Goal: Transaction & Acquisition: Purchase product/service

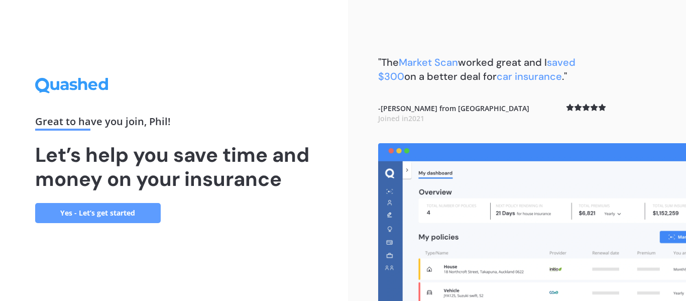
click at [92, 212] on link "Yes - Let’s get started" at bounding box center [98, 213] width 126 height 20
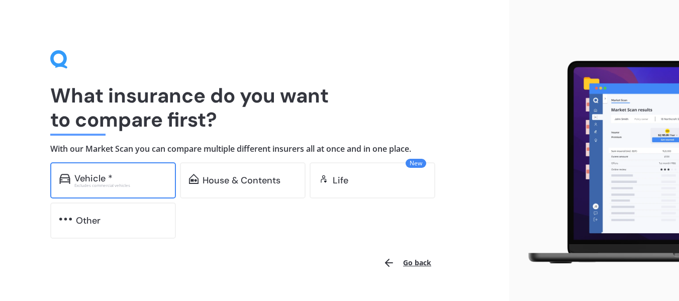
click at [136, 183] on div "Excludes commercial vehicles" at bounding box center [120, 185] width 92 height 4
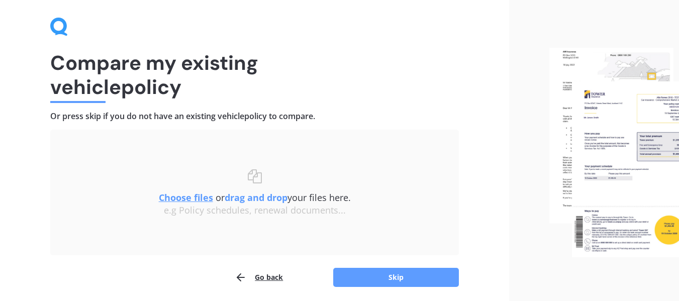
scroll to position [69, 0]
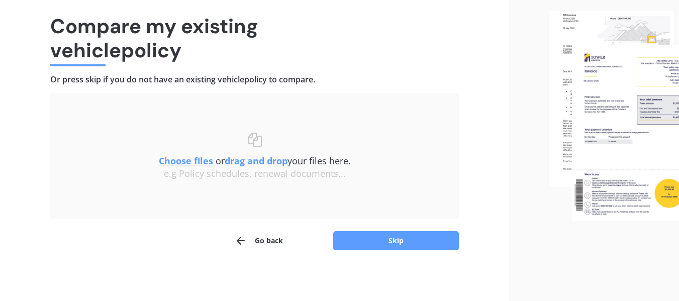
click at [261, 242] on button "Go back" at bounding box center [259, 241] width 48 height 20
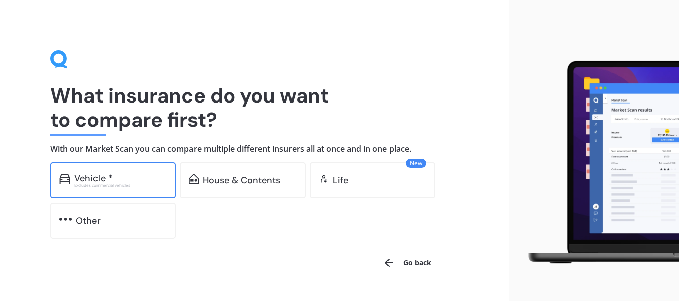
click at [131, 180] on div "Vehicle *" at bounding box center [120, 178] width 92 height 10
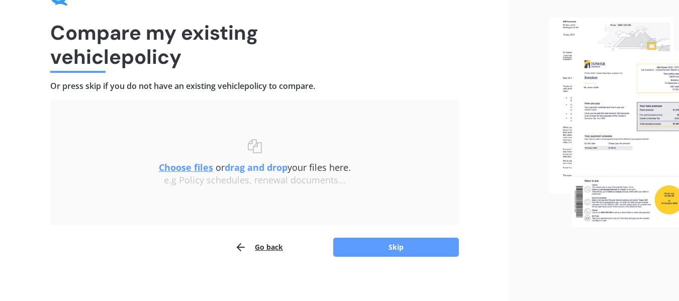
scroll to position [69, 0]
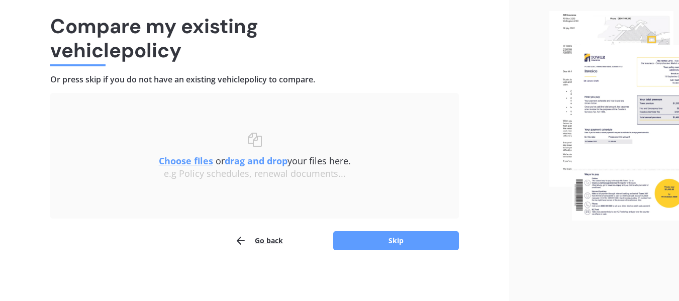
click at [271, 238] on button "Go back" at bounding box center [259, 241] width 48 height 20
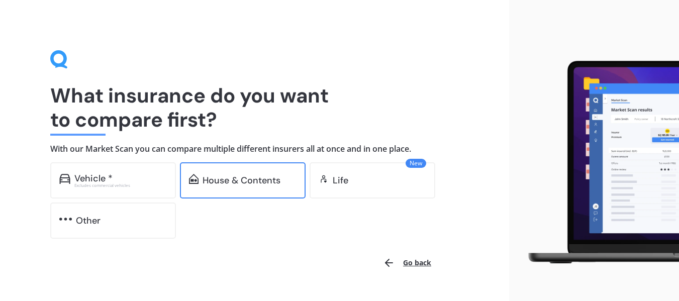
click at [250, 182] on div "House & Contents" at bounding box center [241, 180] width 78 height 10
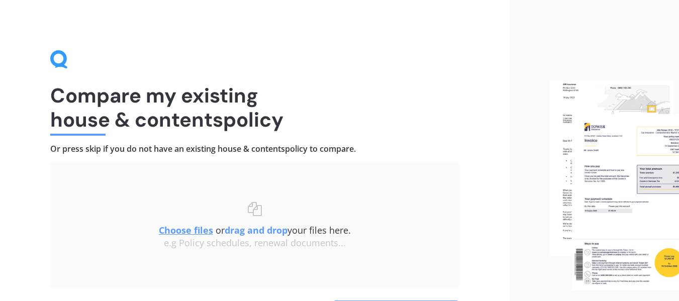
click at [168, 184] on div "Choose files or drag and drop your files here. Choose files or photos e.g Polic…" at bounding box center [254, 224] width 368 height 85
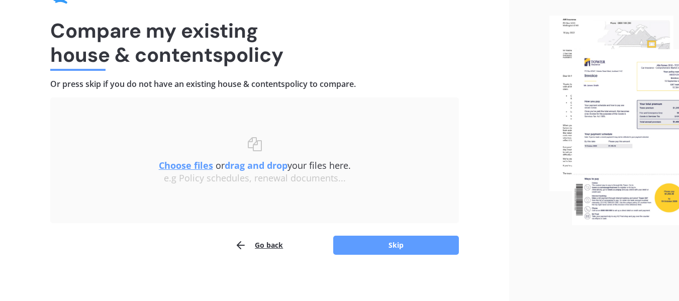
scroll to position [69, 0]
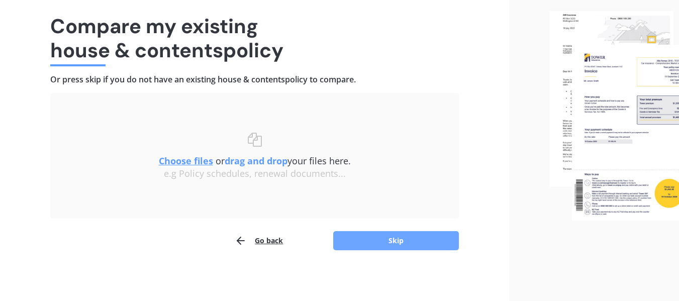
click at [387, 239] on button "Skip" at bounding box center [396, 240] width 126 height 19
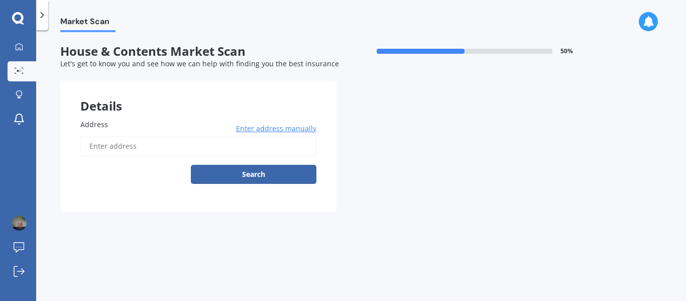
drag, startPoint x: 140, startPoint y: 148, endPoint x: 146, endPoint y: 148, distance: 6.0
click at [140, 148] on input "Address" at bounding box center [198, 146] width 236 height 21
type input "[STREET_ADDRESS]"
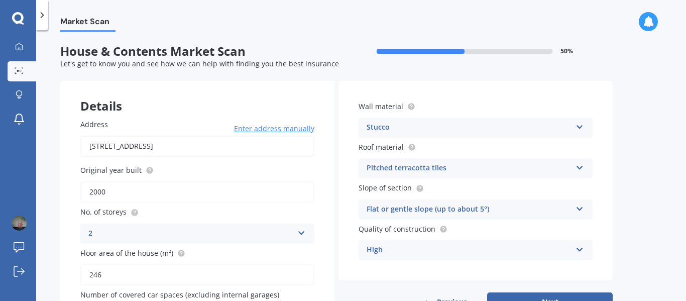
click at [111, 192] on input "2000" at bounding box center [197, 191] width 234 height 21
type input "2015"
click at [96, 233] on div "2" at bounding box center [190, 234] width 205 height 12
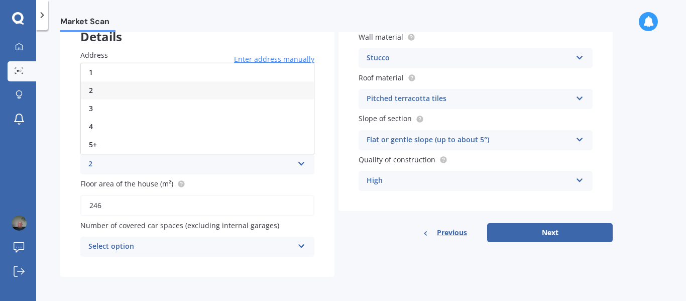
scroll to position [71, 0]
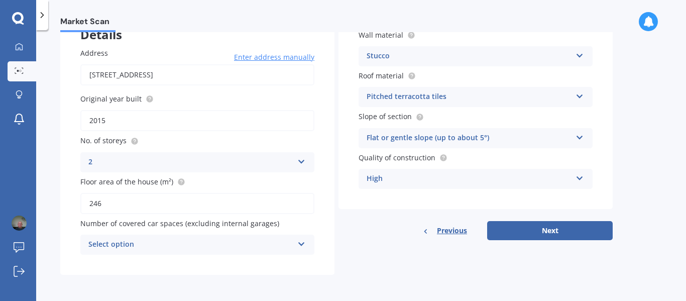
click at [103, 203] on input "246" at bounding box center [197, 203] width 234 height 21
type input "2"
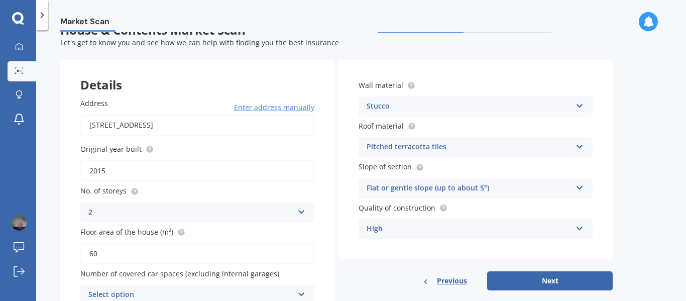
type input "60"
click at [394, 108] on div "Stucco" at bounding box center [469, 106] width 205 height 12
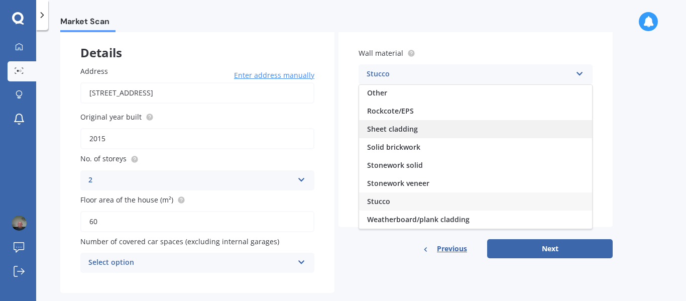
scroll to position [71, 0]
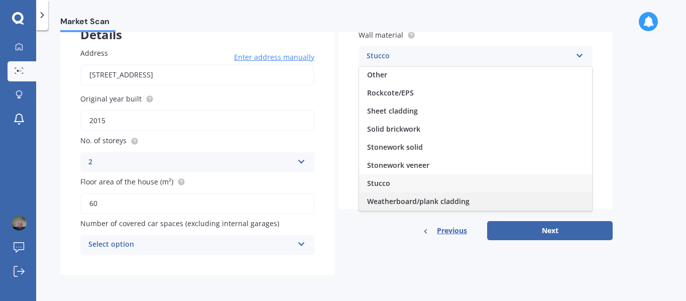
click at [402, 198] on span "Weatherboard/plank cladding" at bounding box center [418, 201] width 102 height 10
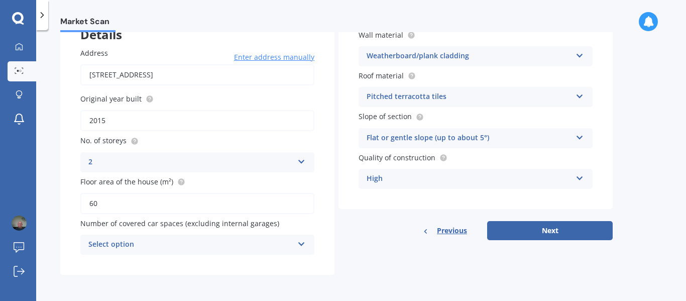
click at [582, 96] on icon at bounding box center [580, 94] width 9 height 7
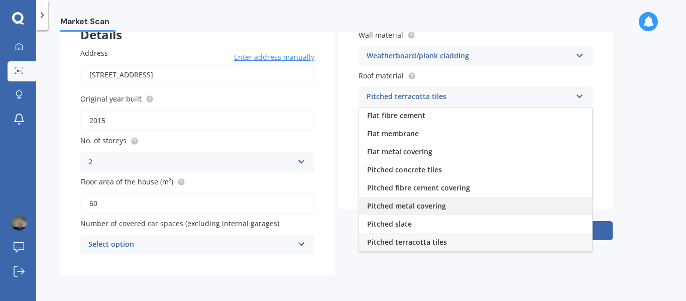
click at [414, 204] on span "Pitched metal covering" at bounding box center [406, 206] width 79 height 10
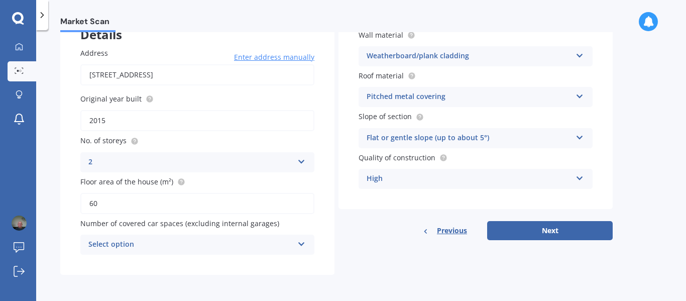
click at [582, 136] on icon at bounding box center [580, 135] width 9 height 7
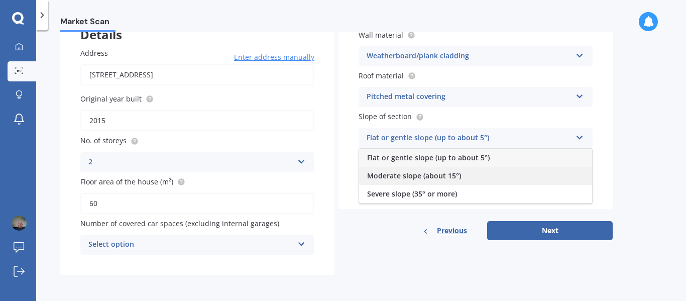
click at [436, 176] on span "Moderate slope (about 15°)" at bounding box center [414, 176] width 94 height 10
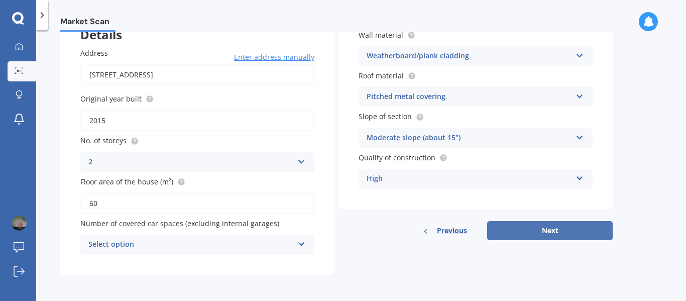
click at [558, 227] on button "Next" at bounding box center [550, 230] width 126 height 19
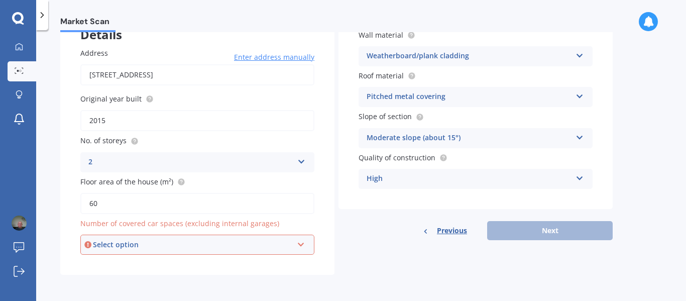
click at [298, 243] on icon at bounding box center [301, 242] width 9 height 7
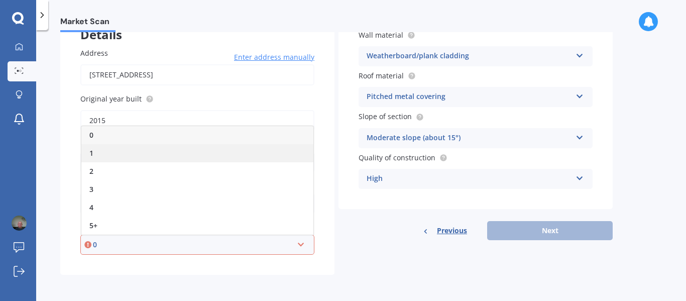
click at [94, 153] on div "1" at bounding box center [197, 153] width 232 height 18
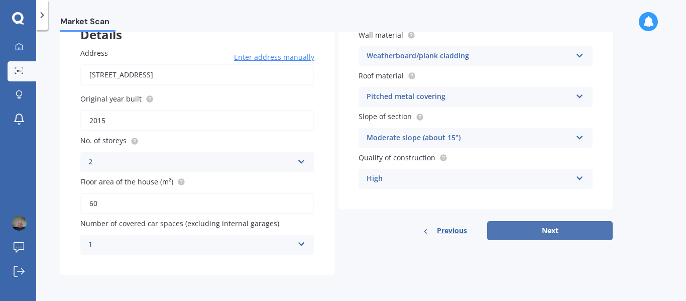
click at [514, 230] on button "Next" at bounding box center [550, 230] width 126 height 19
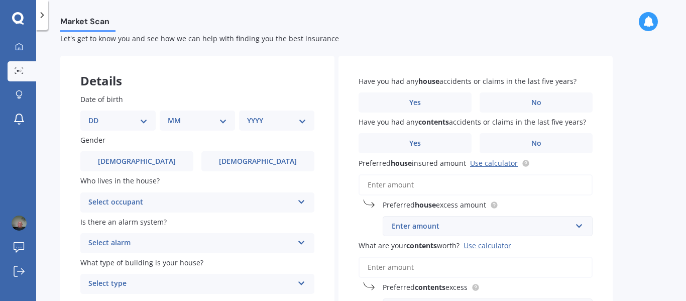
scroll to position [0, 0]
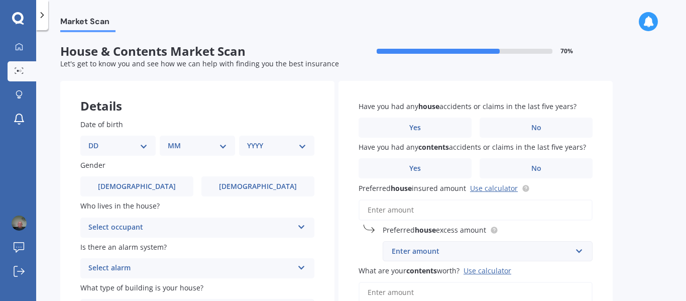
click at [302, 227] on icon at bounding box center [301, 225] width 9 height 7
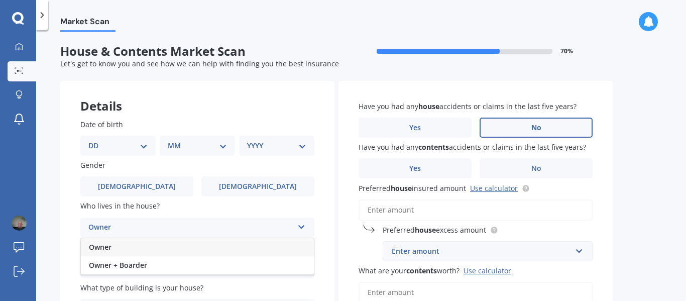
click at [537, 130] on span "No" at bounding box center [537, 128] width 10 height 9
click at [0, 0] on input "No" at bounding box center [0, 0] width 0 height 0
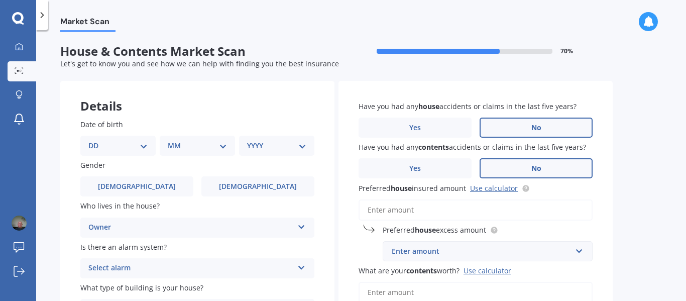
click at [534, 170] on span "No" at bounding box center [537, 168] width 10 height 9
click at [0, 0] on input "No" at bounding box center [0, 0] width 0 height 0
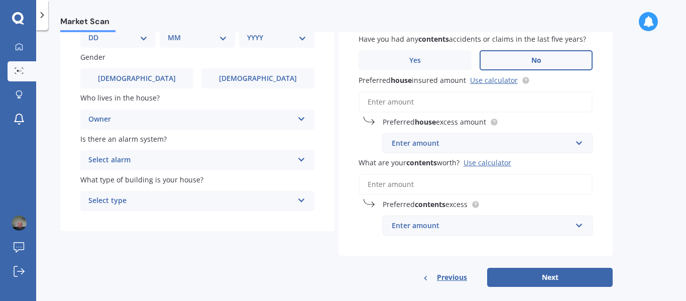
scroll to position [120, 0]
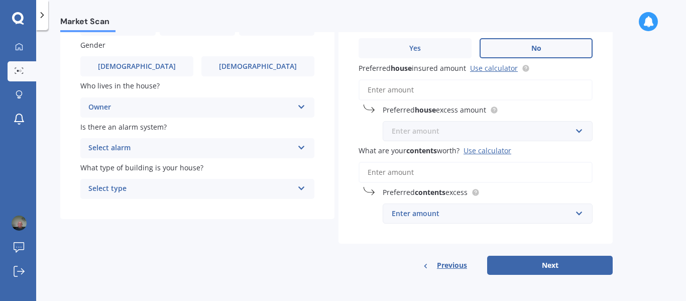
click at [579, 130] on input "text" at bounding box center [484, 131] width 201 height 19
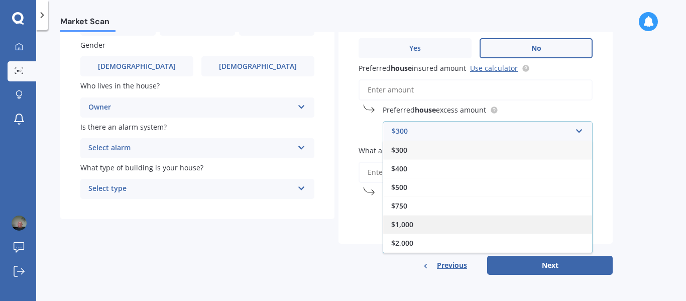
click at [413, 225] on div "$1,000" at bounding box center [487, 224] width 209 height 19
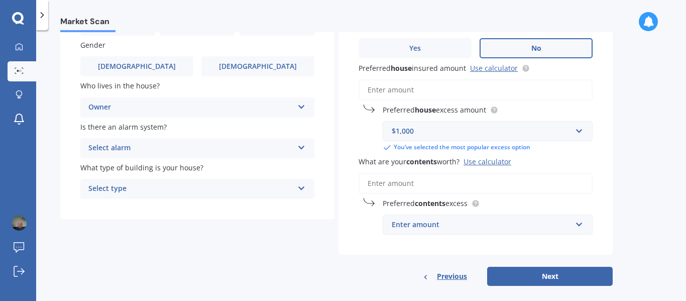
click at [302, 148] on icon at bounding box center [301, 145] width 9 height 7
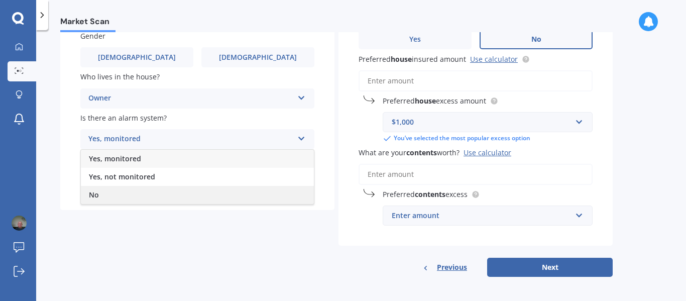
scroll to position [131, 0]
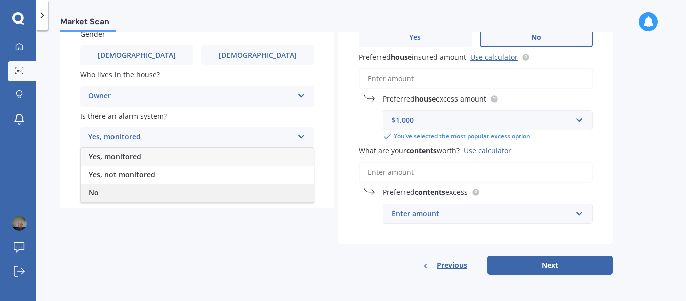
click at [94, 192] on span "No" at bounding box center [94, 193] width 10 height 10
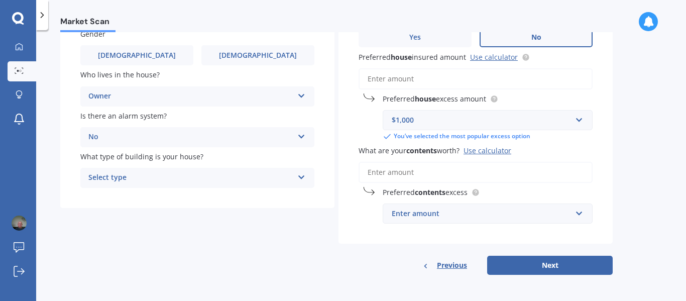
click at [104, 179] on div "Select type" at bounding box center [190, 178] width 205 height 12
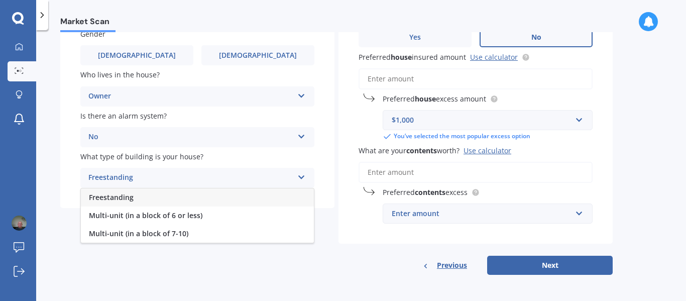
click at [112, 197] on span "Freestanding" at bounding box center [111, 197] width 45 height 10
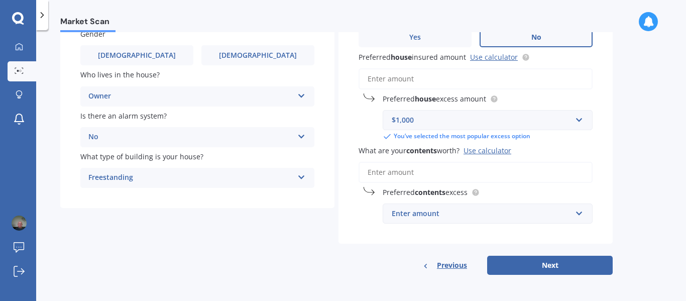
click at [418, 193] on b "contents" at bounding box center [430, 192] width 31 height 10
click at [409, 191] on span "Preferred contents excess" at bounding box center [425, 192] width 85 height 10
click at [399, 212] on div "Enter amount" at bounding box center [482, 213] width 180 height 11
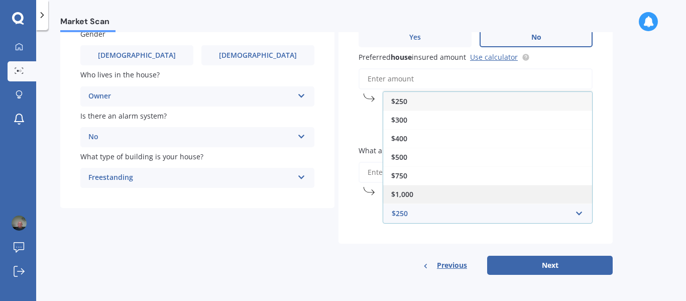
click at [402, 193] on span "$1,000" at bounding box center [402, 194] width 22 height 10
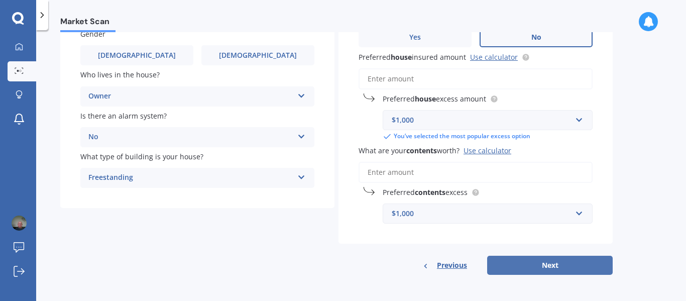
click at [508, 268] on button "Next" at bounding box center [550, 265] width 126 height 19
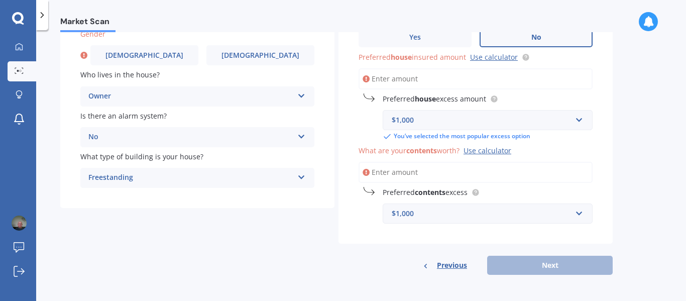
scroll to position [87, 0]
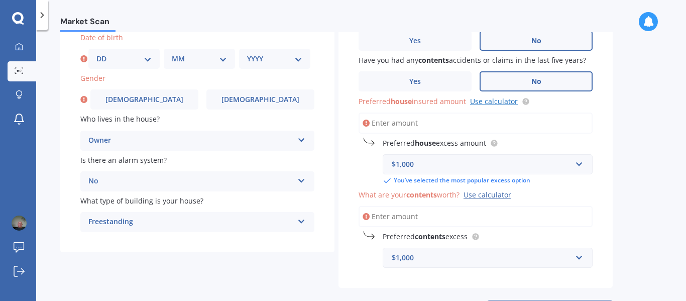
click at [498, 102] on link "Use calculator" at bounding box center [494, 101] width 48 height 10
